Goal: Task Accomplishment & Management: Use online tool/utility

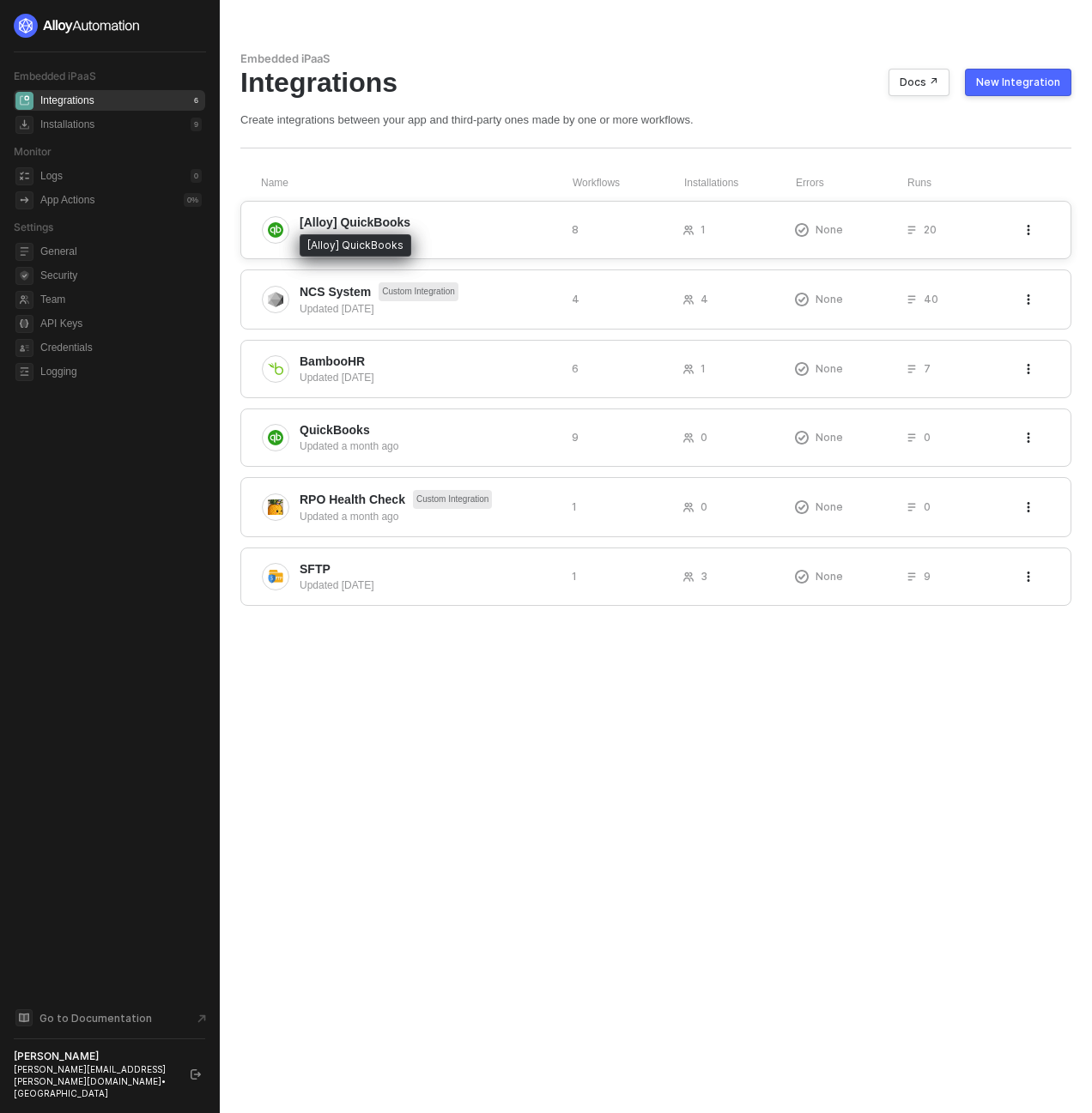
click at [340, 222] on span "[Alloy] QuickBooks" at bounding box center [354, 222] width 110 height 17
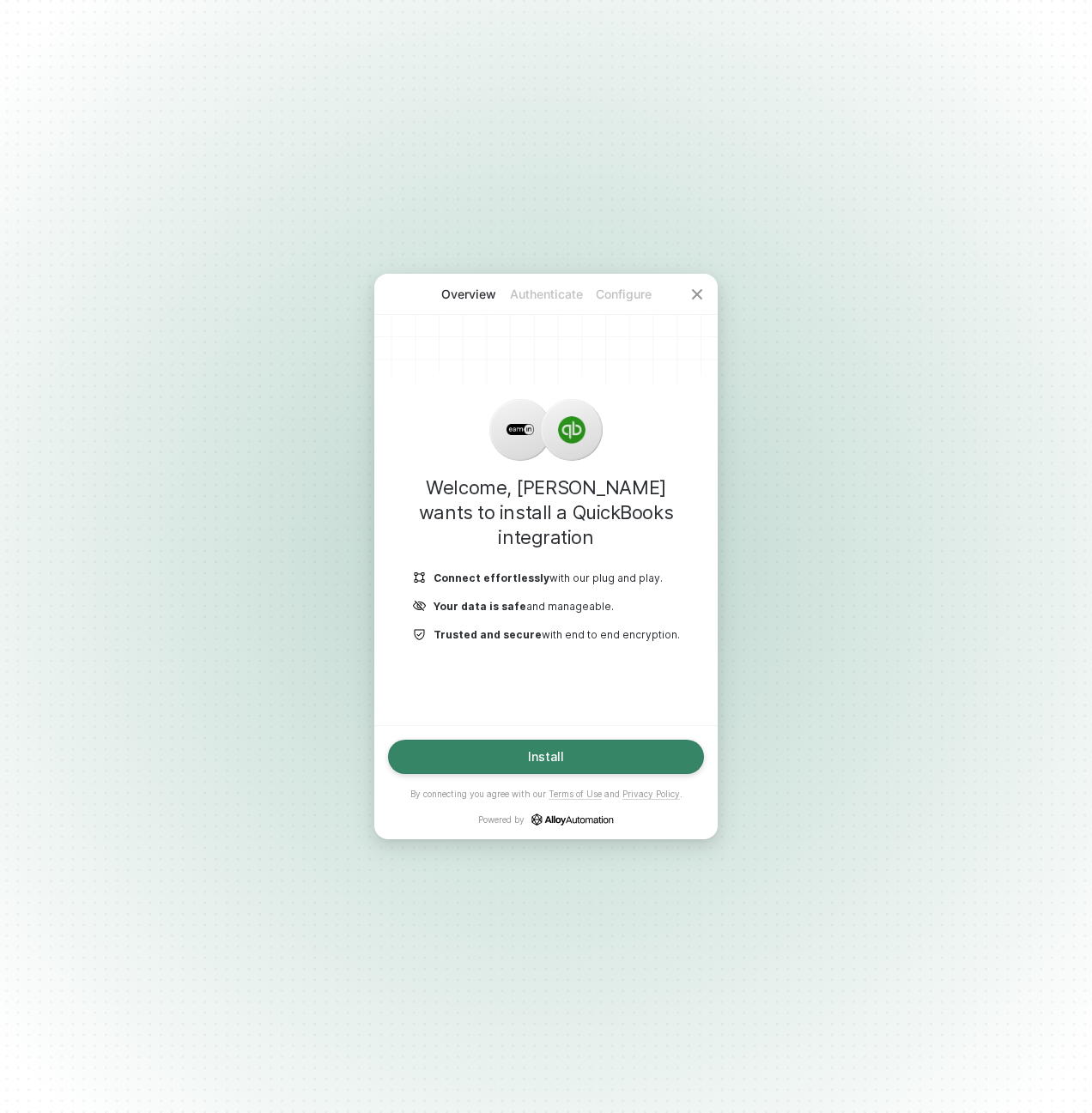
click at [548, 756] on div "Install" at bounding box center [546, 757] width 36 height 13
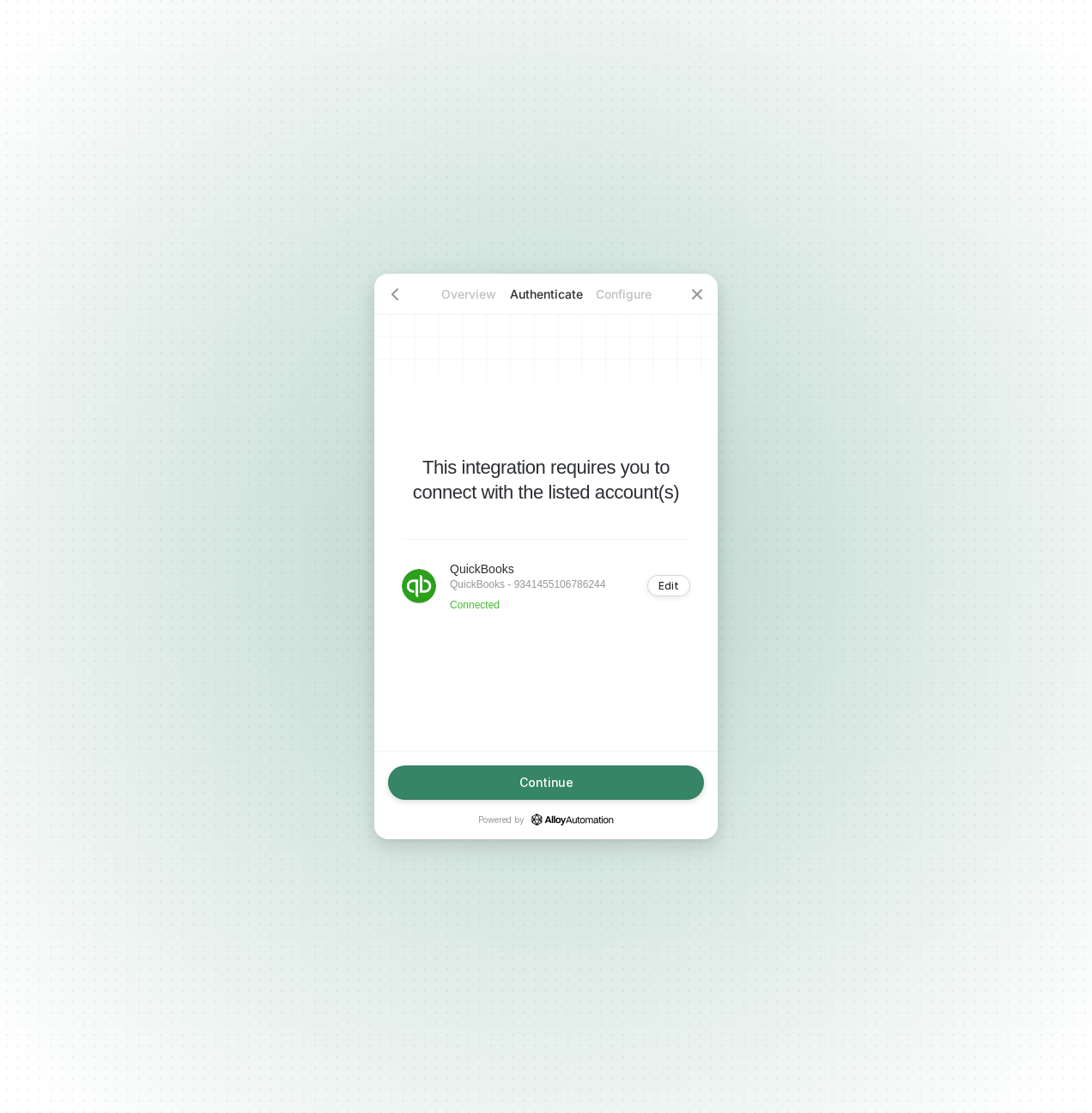
click at [552, 776] on div "Continue" at bounding box center [546, 782] width 54 height 13
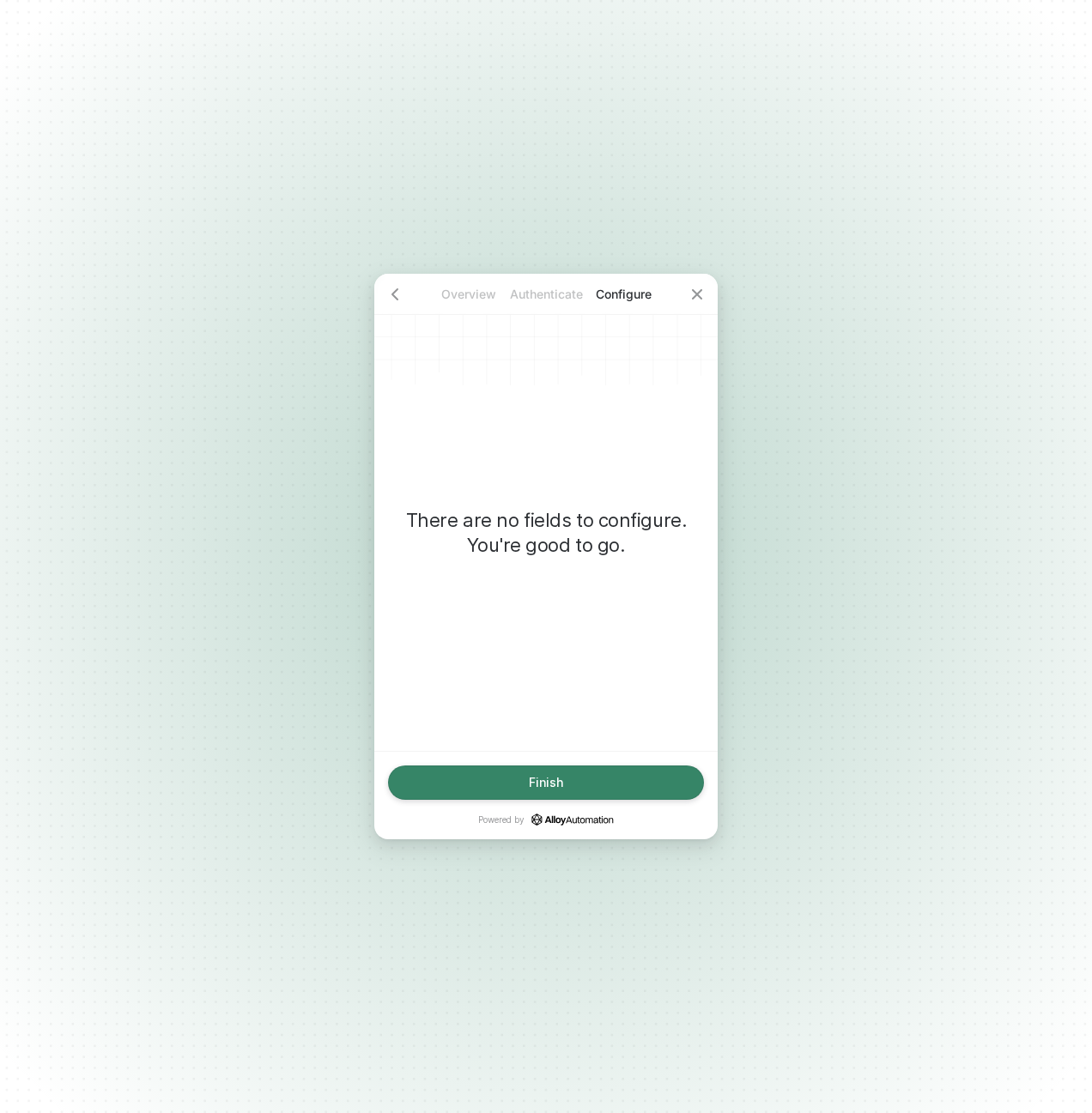
click at [549, 777] on div "Finish" at bounding box center [546, 782] width 35 height 13
